Goal: Task Accomplishment & Management: Manage account settings

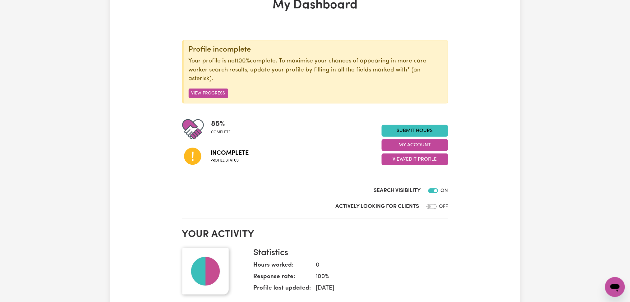
scroll to position [83, 0]
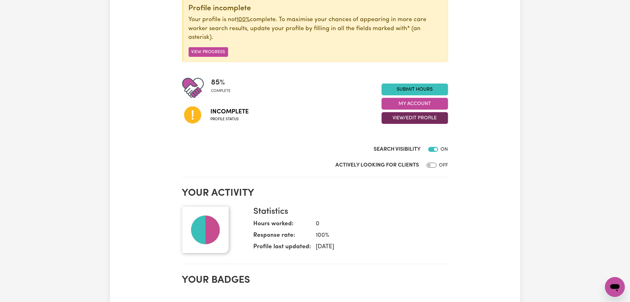
click at [403, 118] on button "View/Edit Profile" at bounding box center [415, 118] width 67 height 12
click at [404, 155] on link "Profile Completeness" at bounding box center [411, 159] width 58 height 12
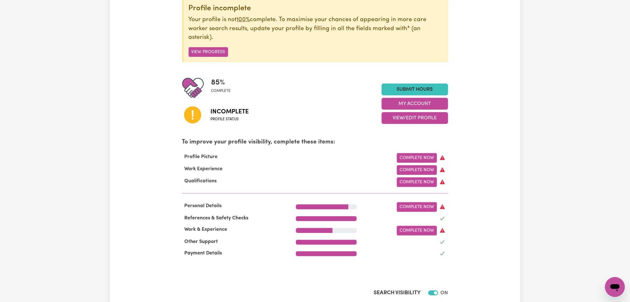
scroll to position [0, 0]
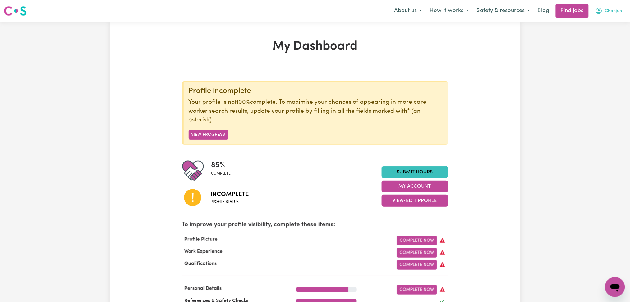
drag, startPoint x: 619, startPoint y: 11, endPoint x: 619, endPoint y: 14, distance: 3.7
click at [619, 13] on span "Chanjun" at bounding box center [613, 11] width 17 height 7
click at [600, 45] on link "Logout" at bounding box center [601, 48] width 49 height 12
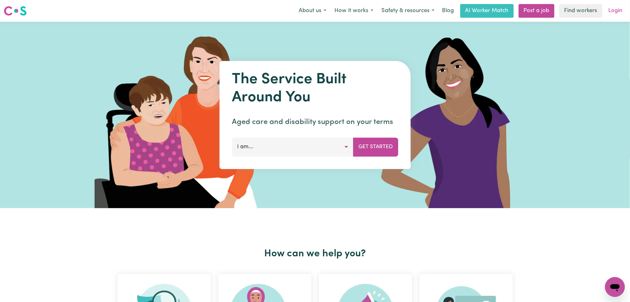
click at [620, 12] on link "Login" at bounding box center [615, 11] width 21 height 14
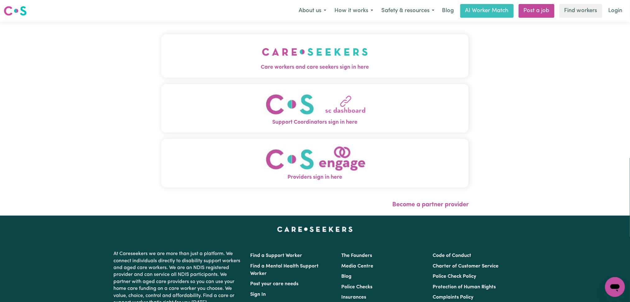
click at [262, 40] on button "Care workers and care seekers sign in here" at bounding box center [315, 56] width 308 height 44
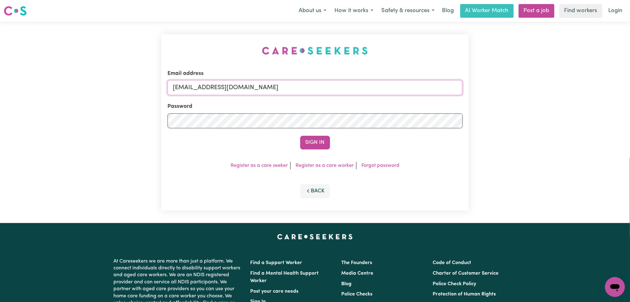
click at [254, 84] on input "[EMAIL_ADDRESS][DOMAIN_NAME]" at bounding box center [315, 87] width 295 height 15
drag, startPoint x: 206, startPoint y: 84, endPoint x: 407, endPoint y: 93, distance: 201.7
click at [407, 93] on input "Superuser~[EMAIL_ADDRESS][DOMAIN_NAME]" at bounding box center [315, 87] width 295 height 15
type input "[EMAIL_ADDRESS][DOMAIN_NAME]"
click at [312, 145] on button "Sign In" at bounding box center [315, 143] width 30 height 14
